Goal: Book appointment/travel/reservation

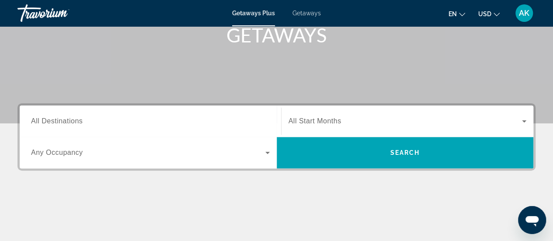
scroll to position [139, 0]
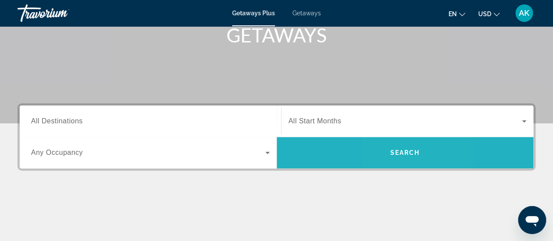
click at [393, 147] on span "Search widget" at bounding box center [405, 152] width 257 height 21
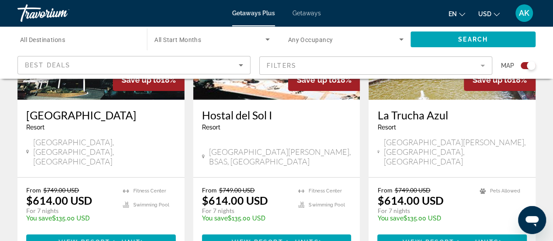
scroll to position [1412, 0]
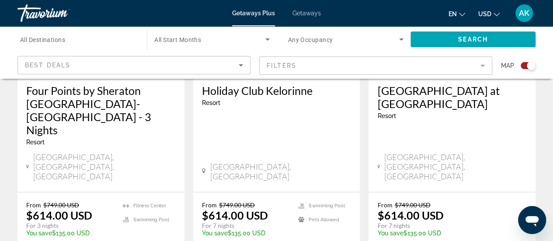
scroll to position [1115, 0]
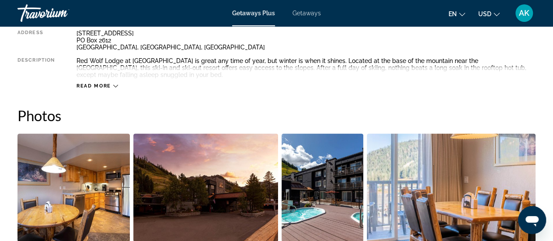
scroll to position [479, 0]
